Goal: Information Seeking & Learning: Learn about a topic

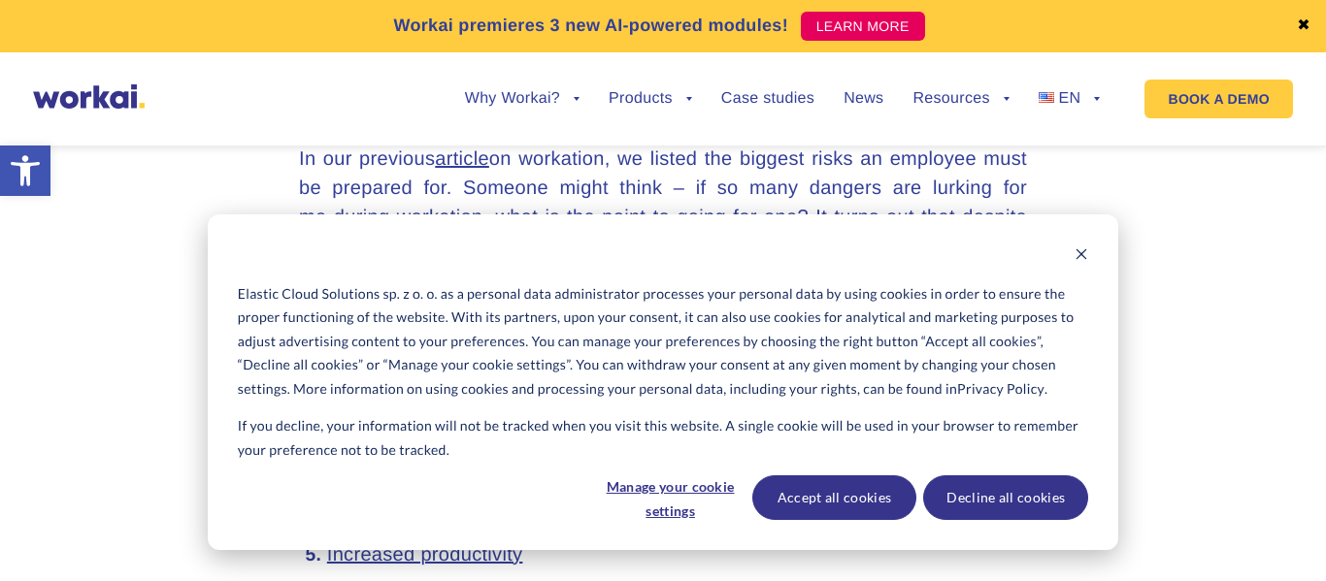
scroll to position [876, 0]
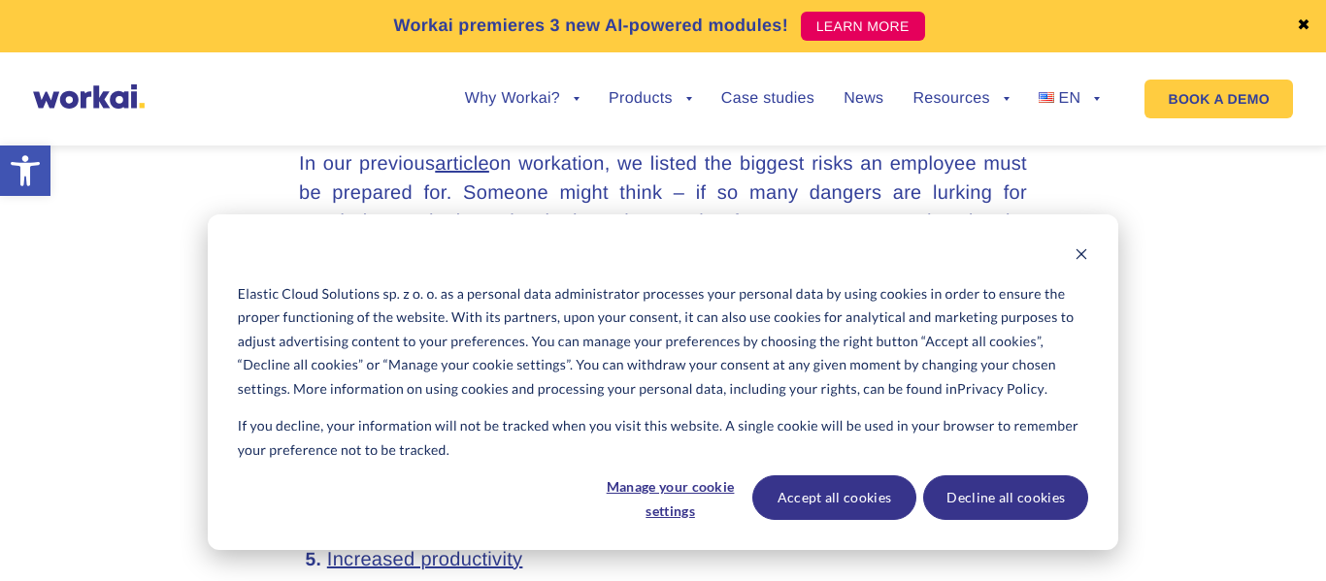
click at [1069, 249] on div "Cookie banner" at bounding box center [663, 257] width 850 height 24
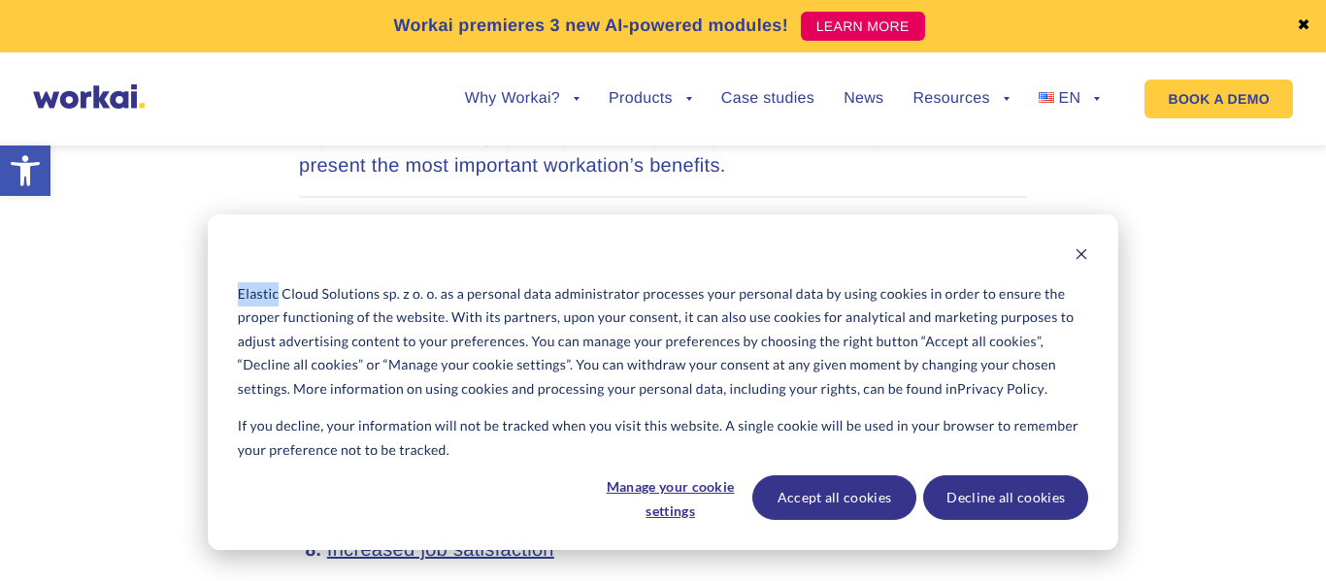
scroll to position [1032, 0]
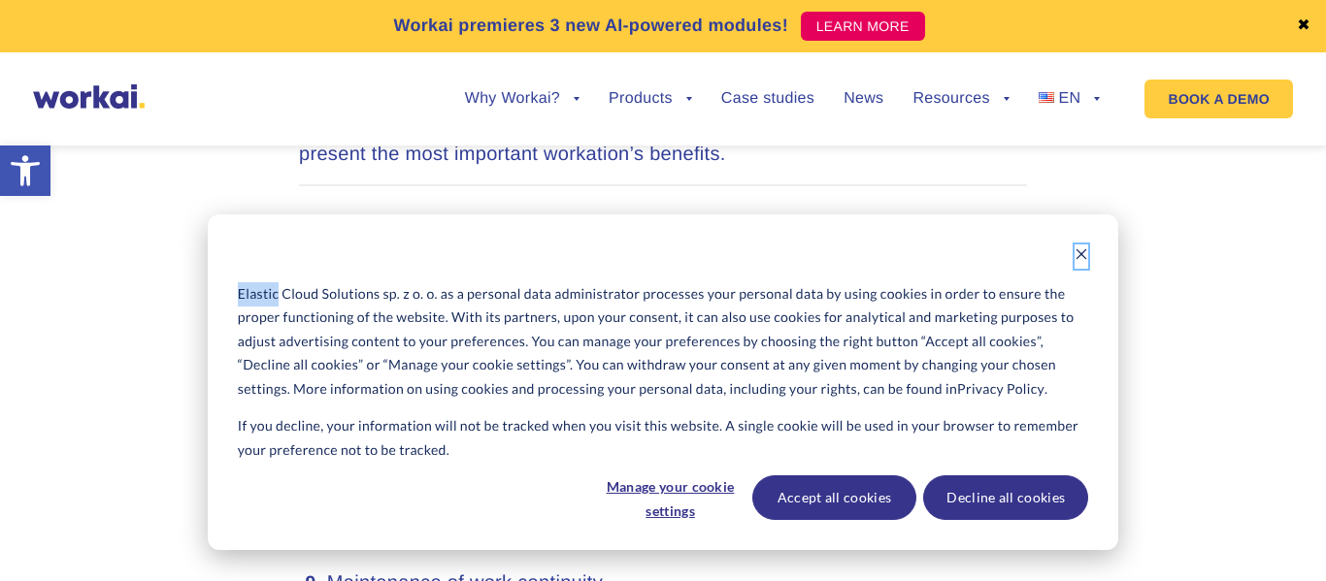
click at [1084, 254] on icon "Dismiss cookie banner" at bounding box center [1081, 255] width 14 height 14
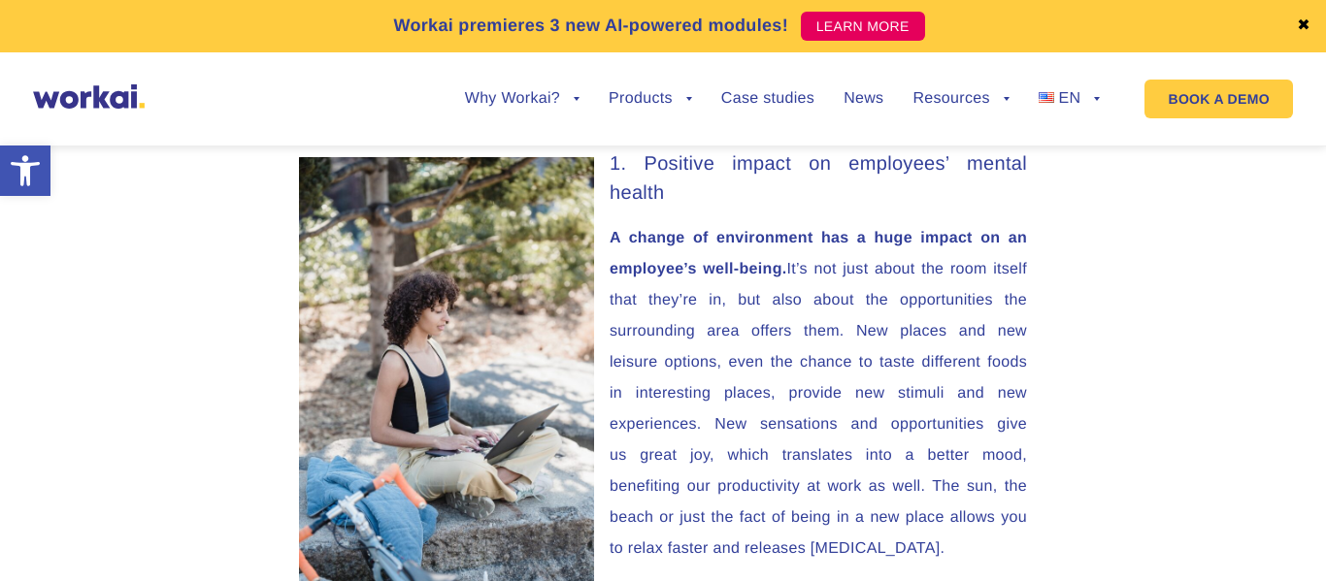
scroll to position [1869, 0]
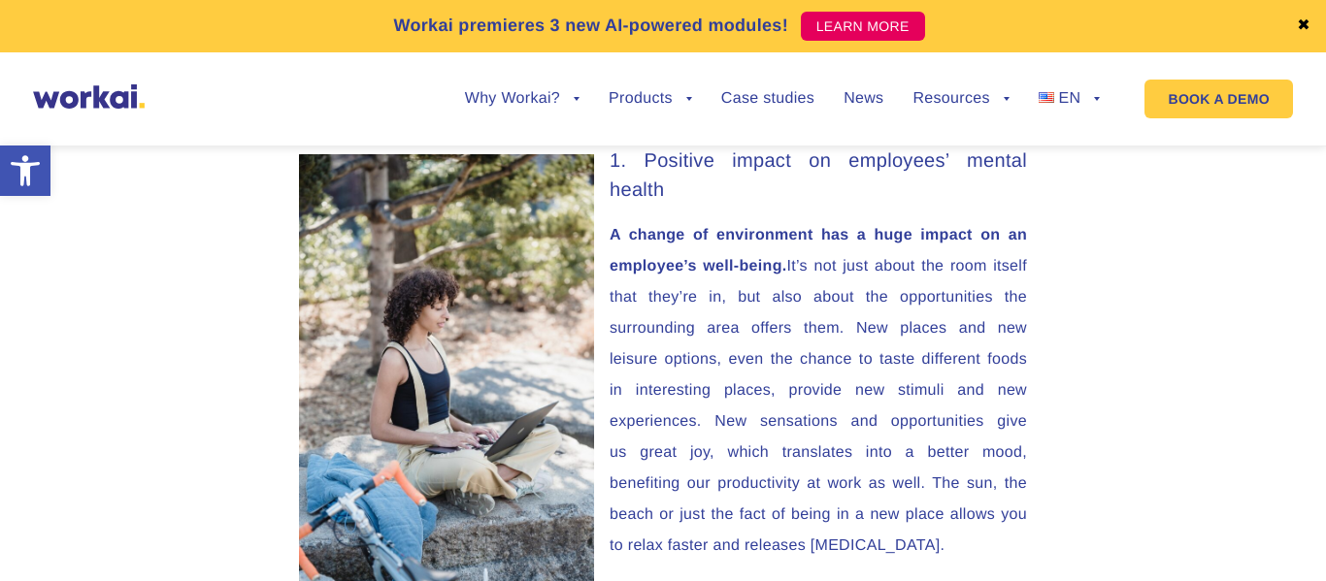
click at [941, 308] on p "A change of environment has a huge impact on an employee’s well-being. It’s not…" at bounding box center [663, 391] width 728 height 342
